Goal: Communication & Community: Answer question/provide support

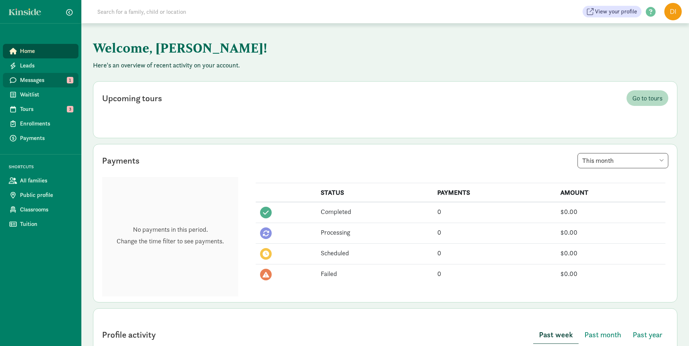
click at [53, 77] on span "Messages" at bounding box center [46, 80] width 53 height 9
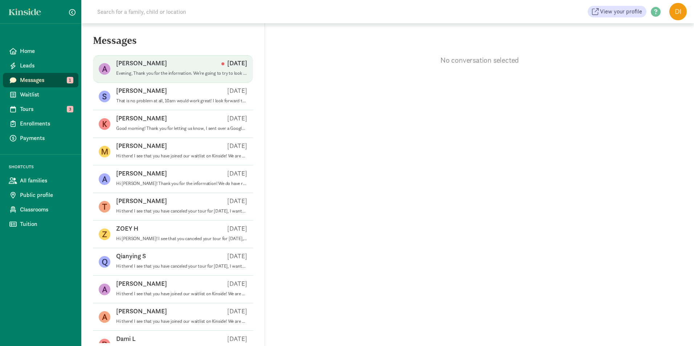
click at [167, 73] on p "Evening, Thank you for the information. We’re going to try to look elsewhere to…" at bounding box center [181, 73] width 131 height 6
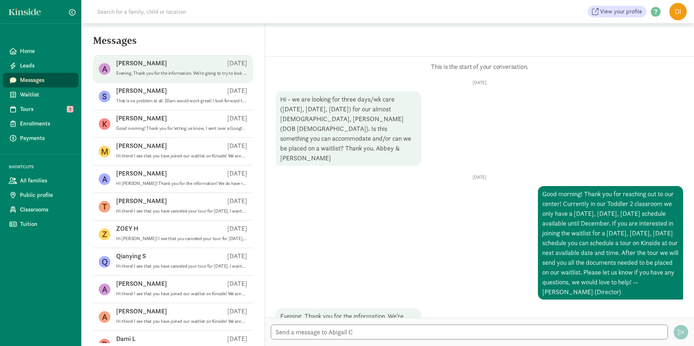
scroll to position [25, 0]
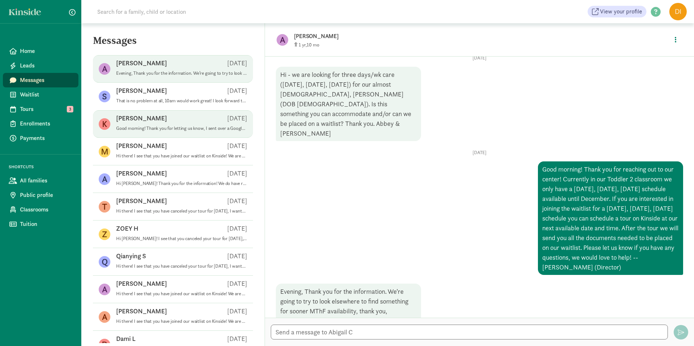
click at [202, 115] on div "Katja K Sep 08" at bounding box center [181, 120] width 131 height 12
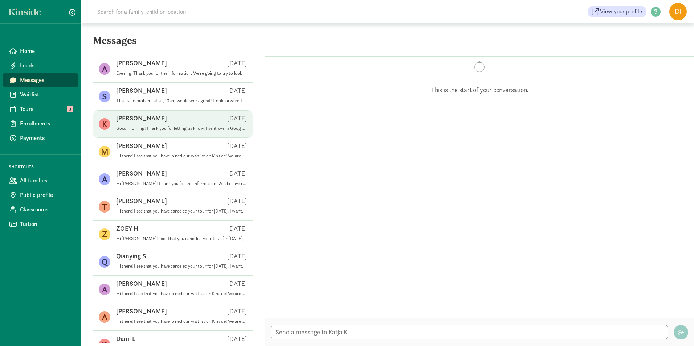
scroll to position [236, 0]
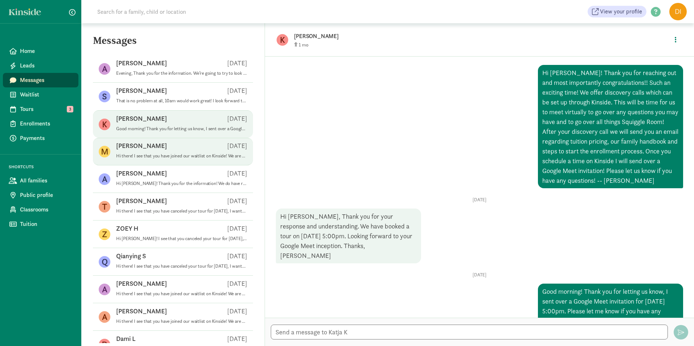
click at [173, 147] on div "Matthew H Sep 04" at bounding box center [181, 148] width 131 height 12
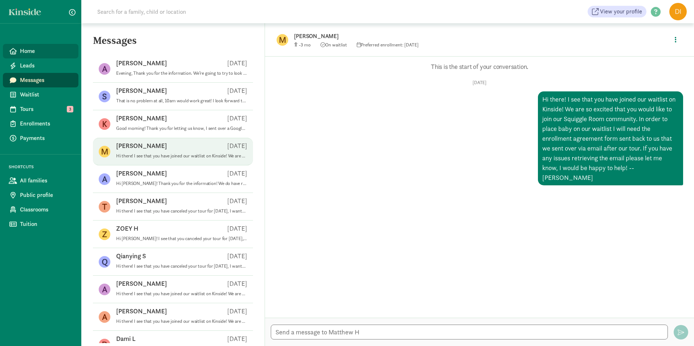
click at [25, 55] on span "Home" at bounding box center [46, 51] width 53 height 9
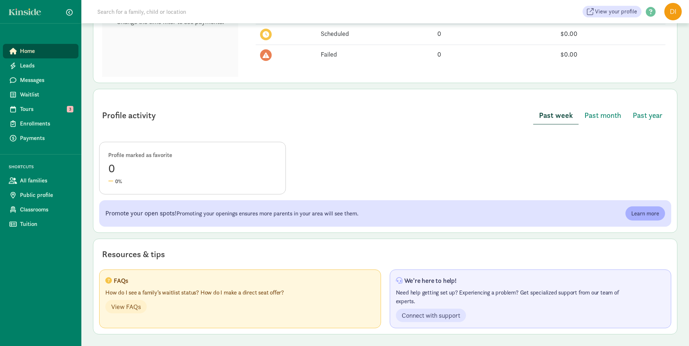
scroll to position [2, 0]
